Goal: Submit feedback/report problem

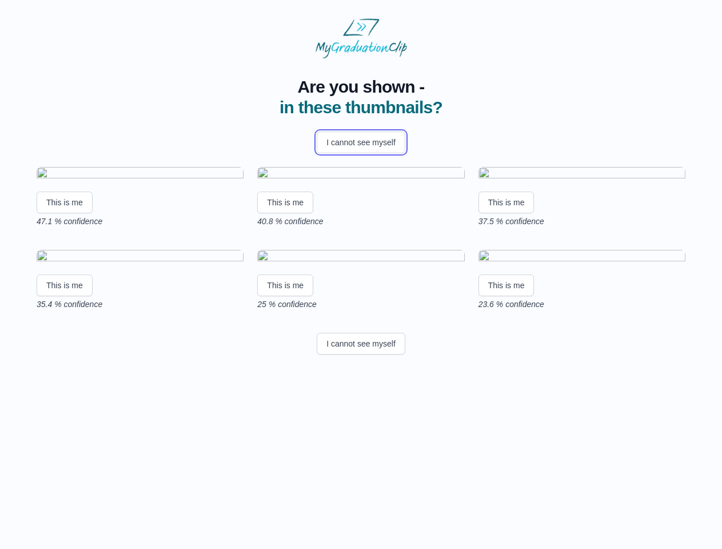
click at [361, 142] on button "I cannot see myself" at bounding box center [361, 143] width 89 height 22
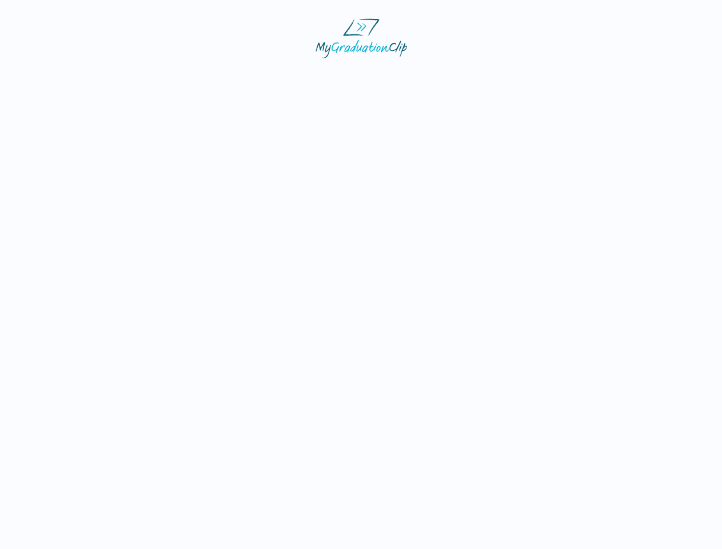
click at [65, 77] on html at bounding box center [361, 38] width 722 height 77
click at [287, 77] on html at bounding box center [361, 38] width 722 height 77
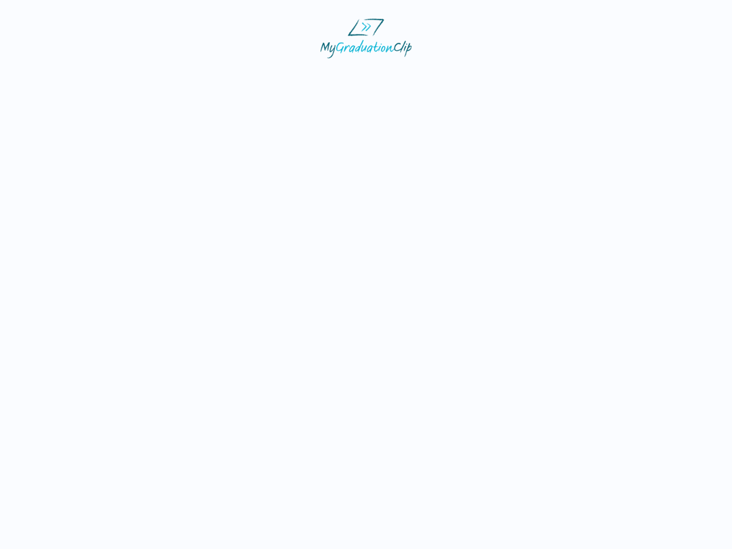
click at [509, 77] on html at bounding box center [366, 38] width 732 height 77
click at [65, 77] on html at bounding box center [366, 38] width 732 height 77
click at [287, 77] on html at bounding box center [366, 38] width 732 height 77
click at [509, 77] on html at bounding box center [366, 38] width 732 height 77
click at [361, 77] on html at bounding box center [366, 38] width 732 height 77
